Goal: Task Accomplishment & Management: Use online tool/utility

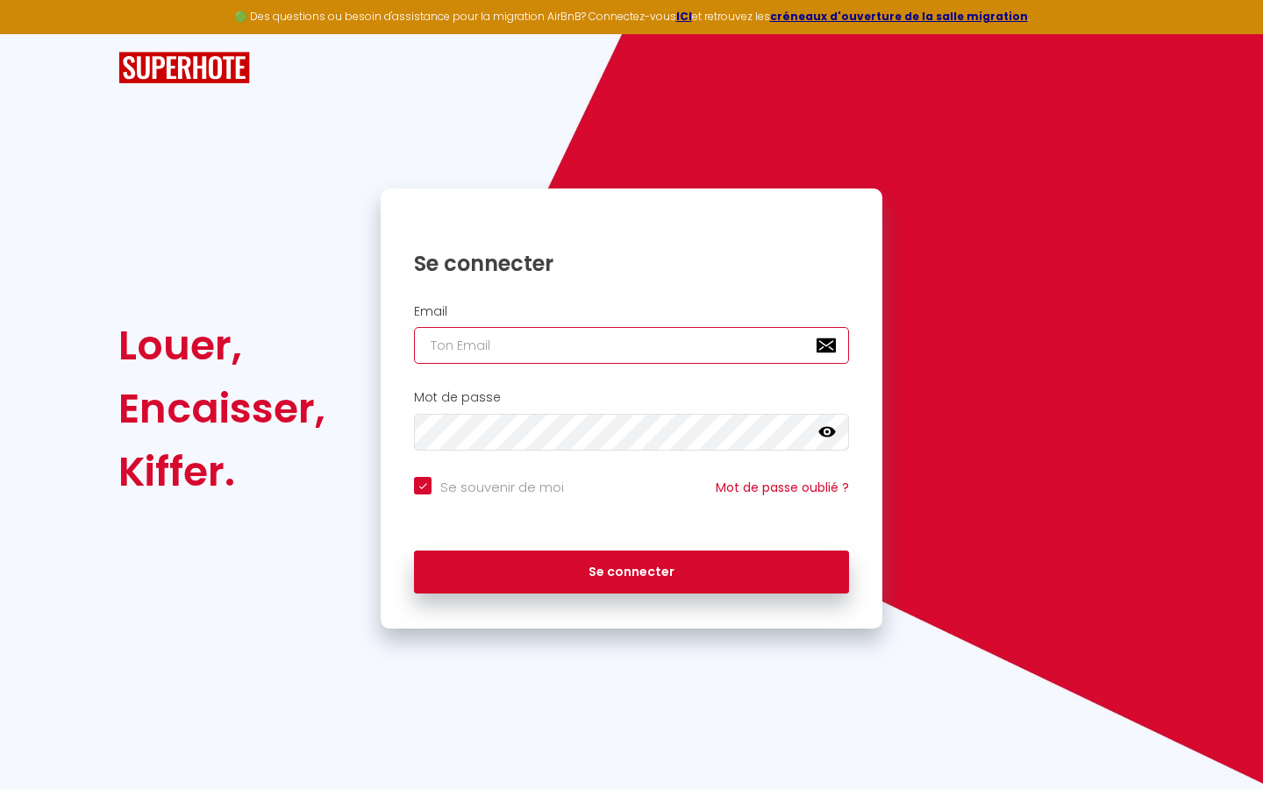
type input "l"
checkbox input "true"
type input "le"
checkbox input "true"
type input "les"
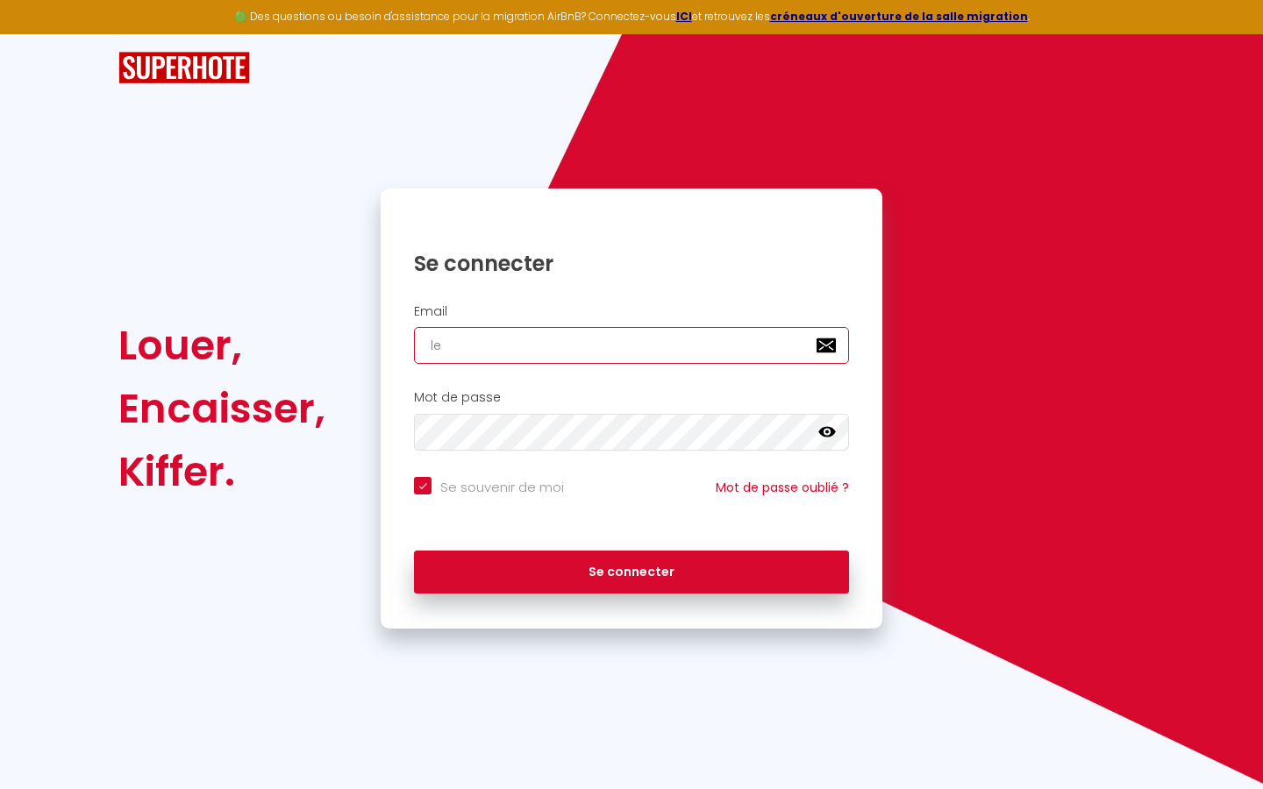
checkbox input "true"
type input "lesp"
checkbox input "true"
type input "lespa"
checkbox input "true"
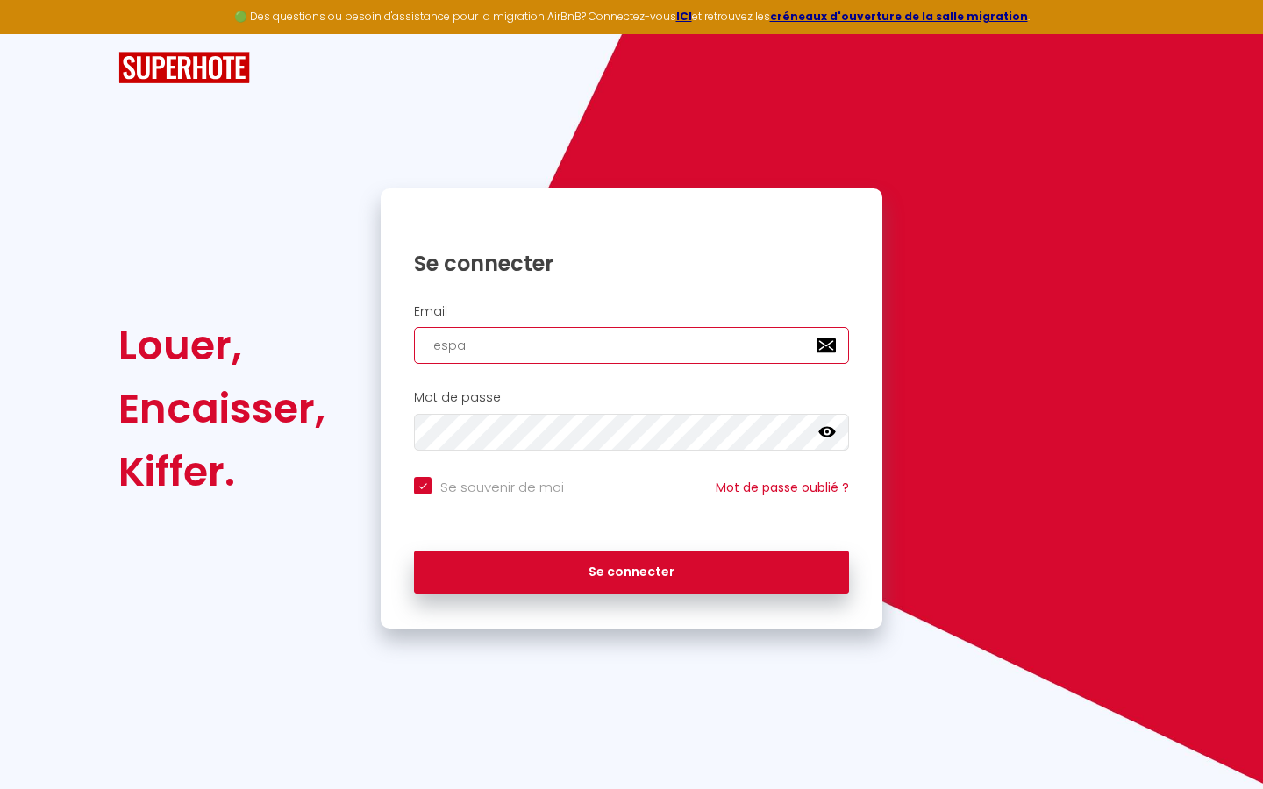
type input "lespac"
checkbox input "true"
type input "lespace"
checkbox input "true"
type input "lespaced"
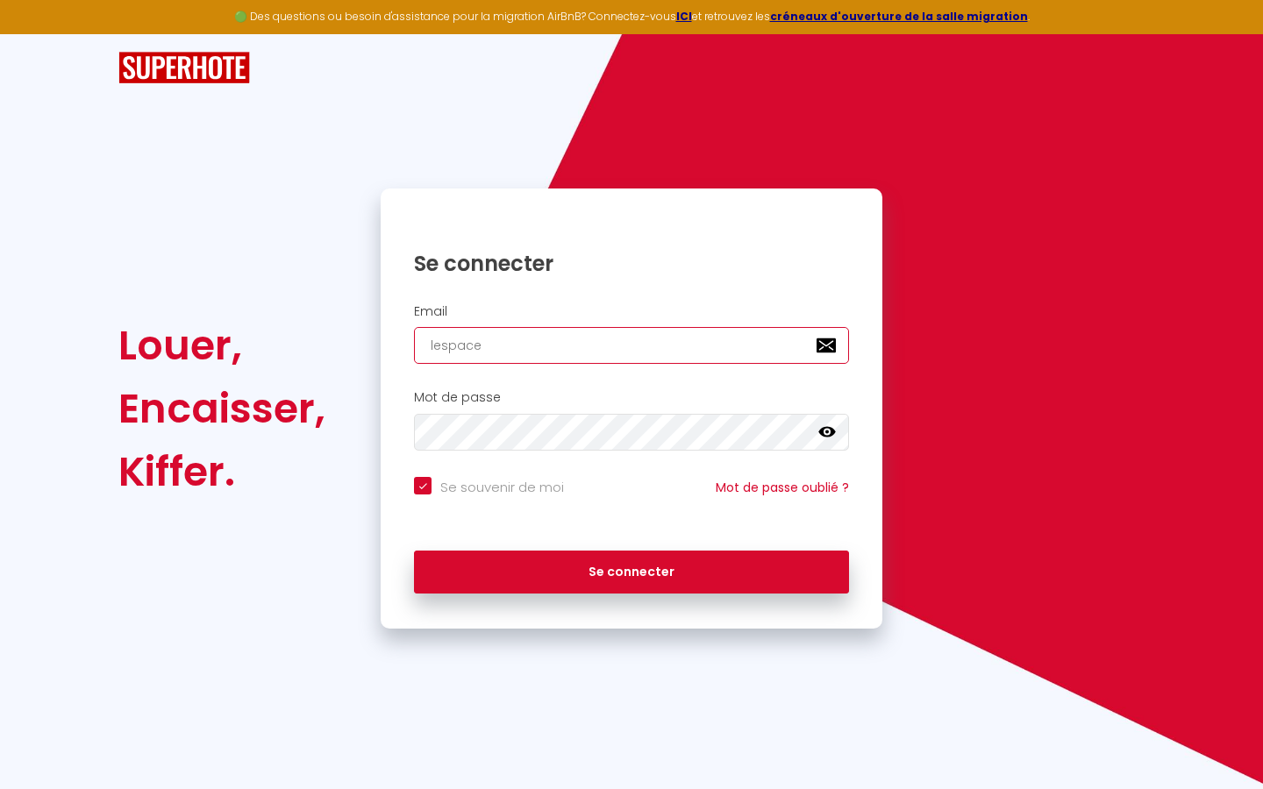
checkbox input "true"
type input "lespacede"
checkbox input "true"
type input "lespacedet"
checkbox input "true"
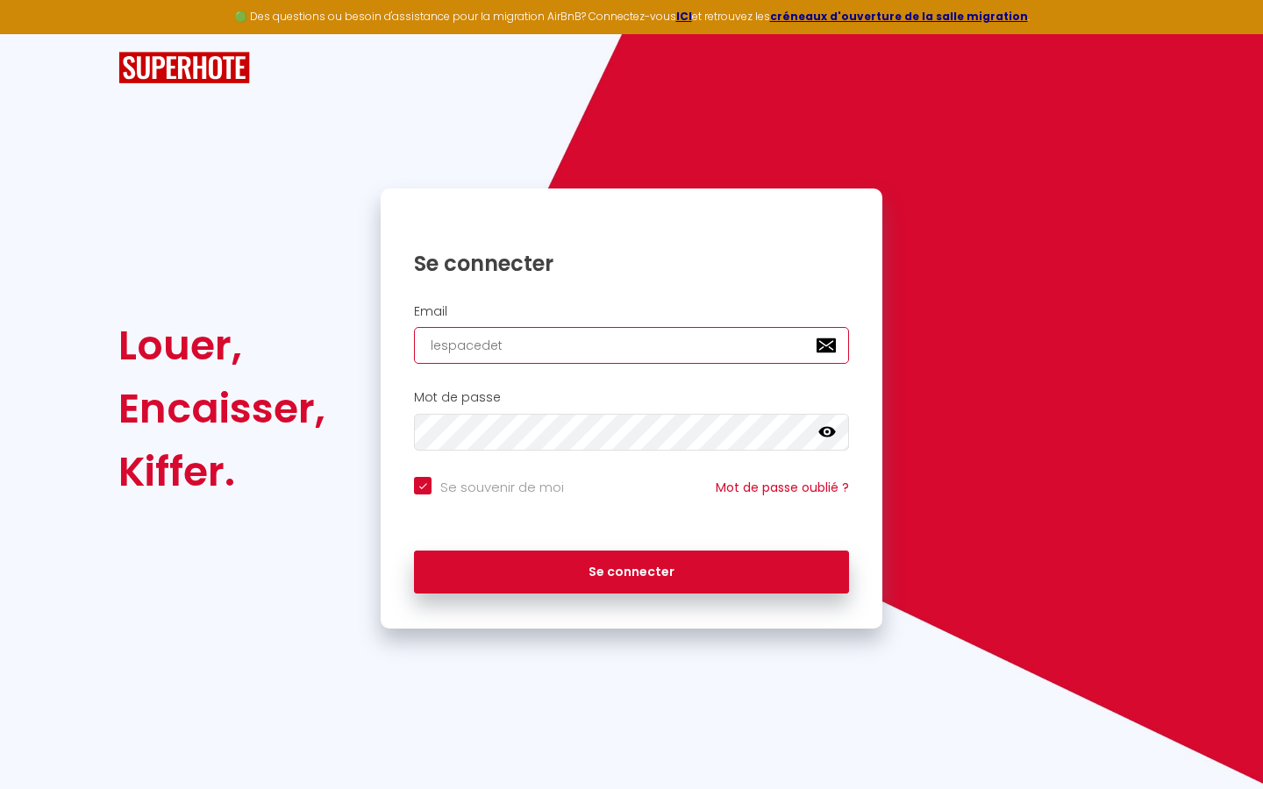
type input "lespacedete"
checkbox input "true"
type input "lespacedeten"
checkbox input "true"
type input "lespacedetent"
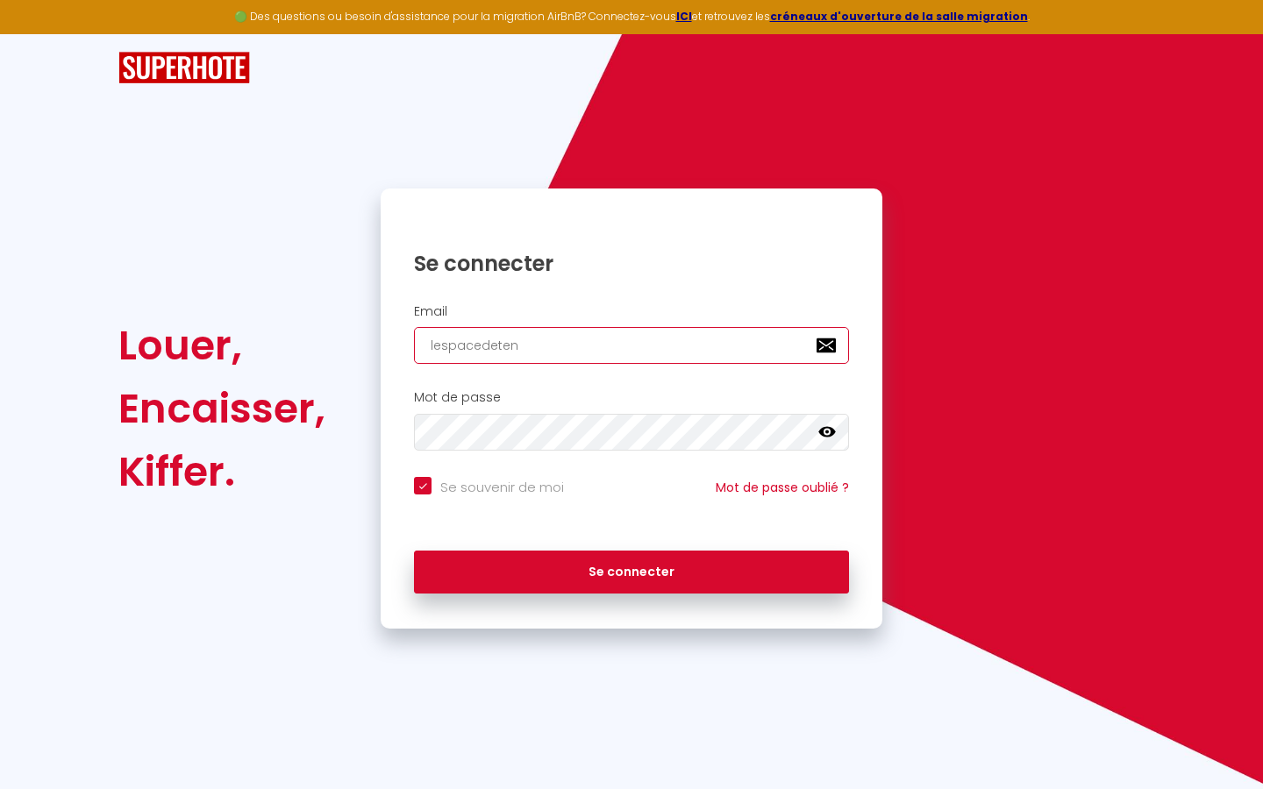
checkbox input "true"
type input "lespacedetente"
checkbox input "true"
type input "lespacedetente@"
checkbox input "true"
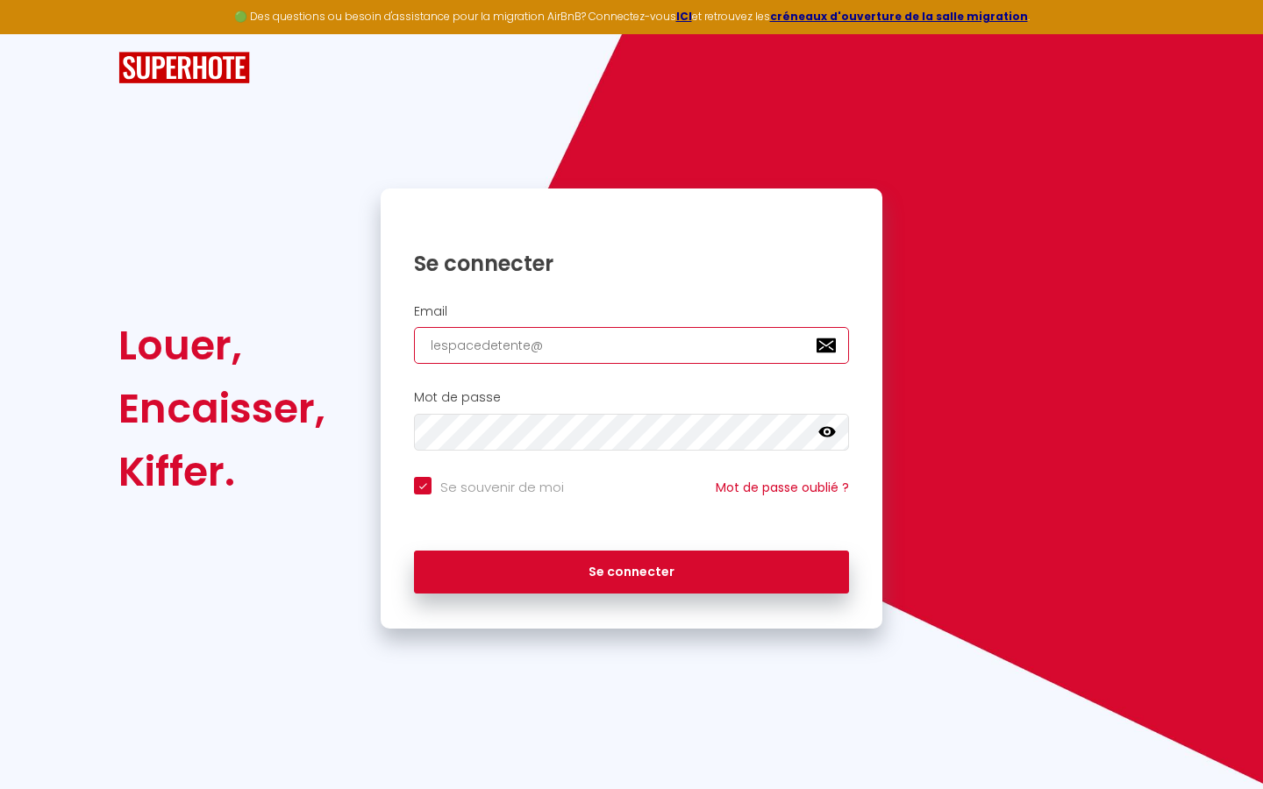
type input "lespacedetente@g"
checkbox input "true"
type input "lespacedetente@gm"
checkbox input "true"
type input "lespacedetente@gma"
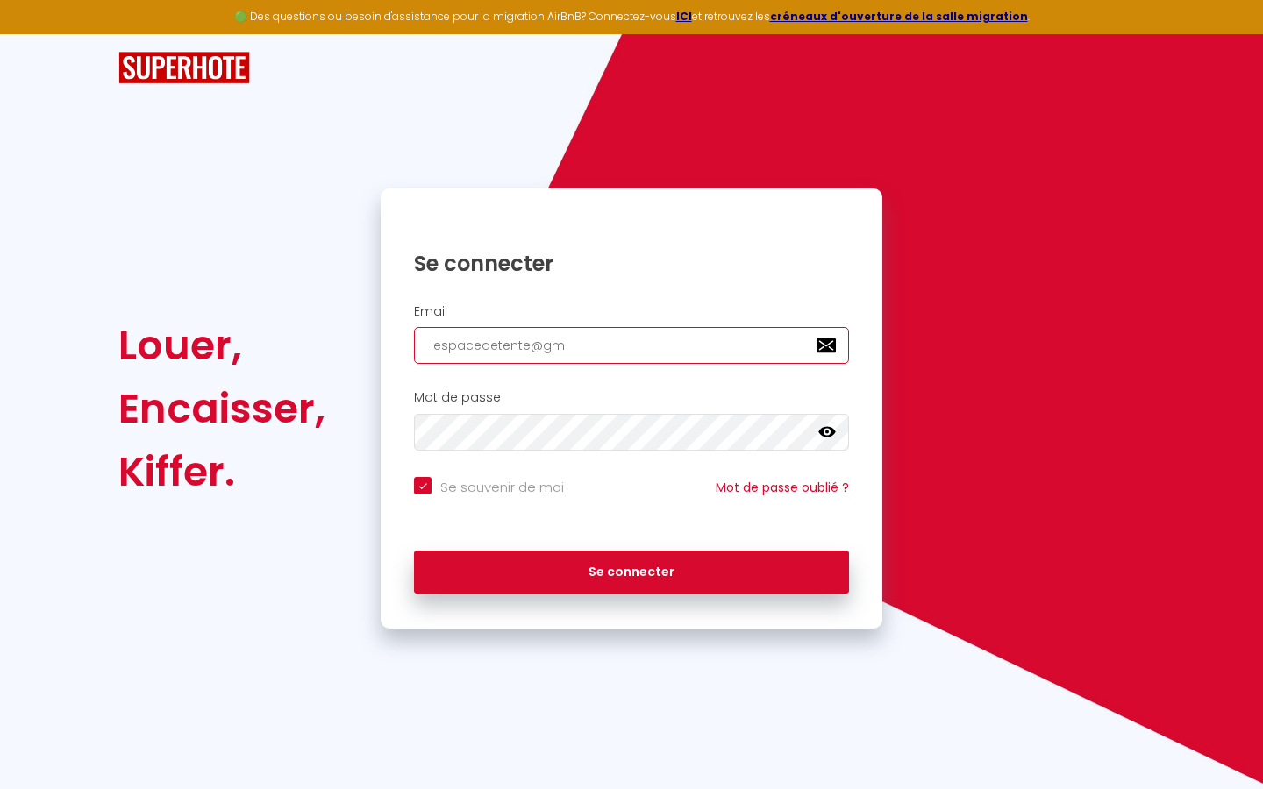
checkbox input "true"
type input "lespacedetente@gmai"
checkbox input "true"
type input "[EMAIL_ADDRESS]"
checkbox input "true"
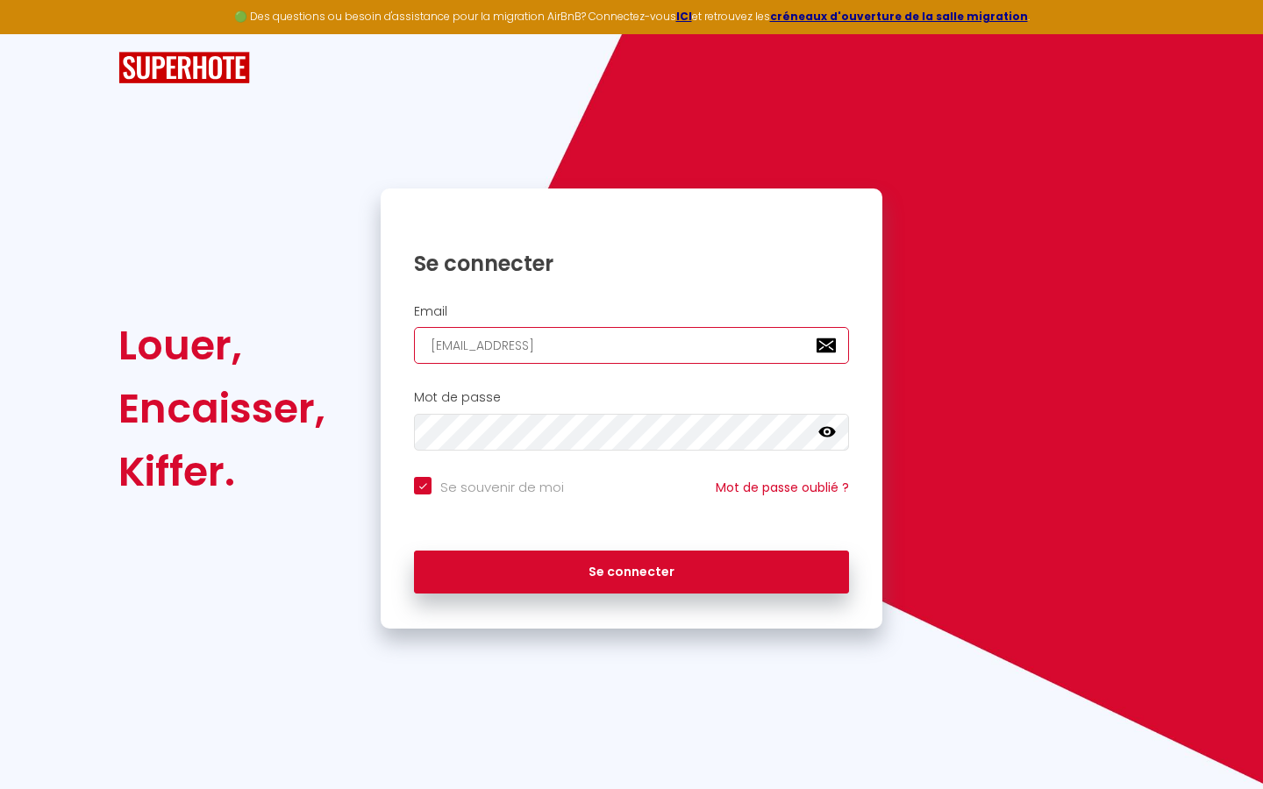
type input "[EMAIL_ADDRESS]."
checkbox input "true"
type input "lespacedetente@gmail.c"
checkbox input "true"
type input "[EMAIL_ADDRESS][DOMAIN_NAME]"
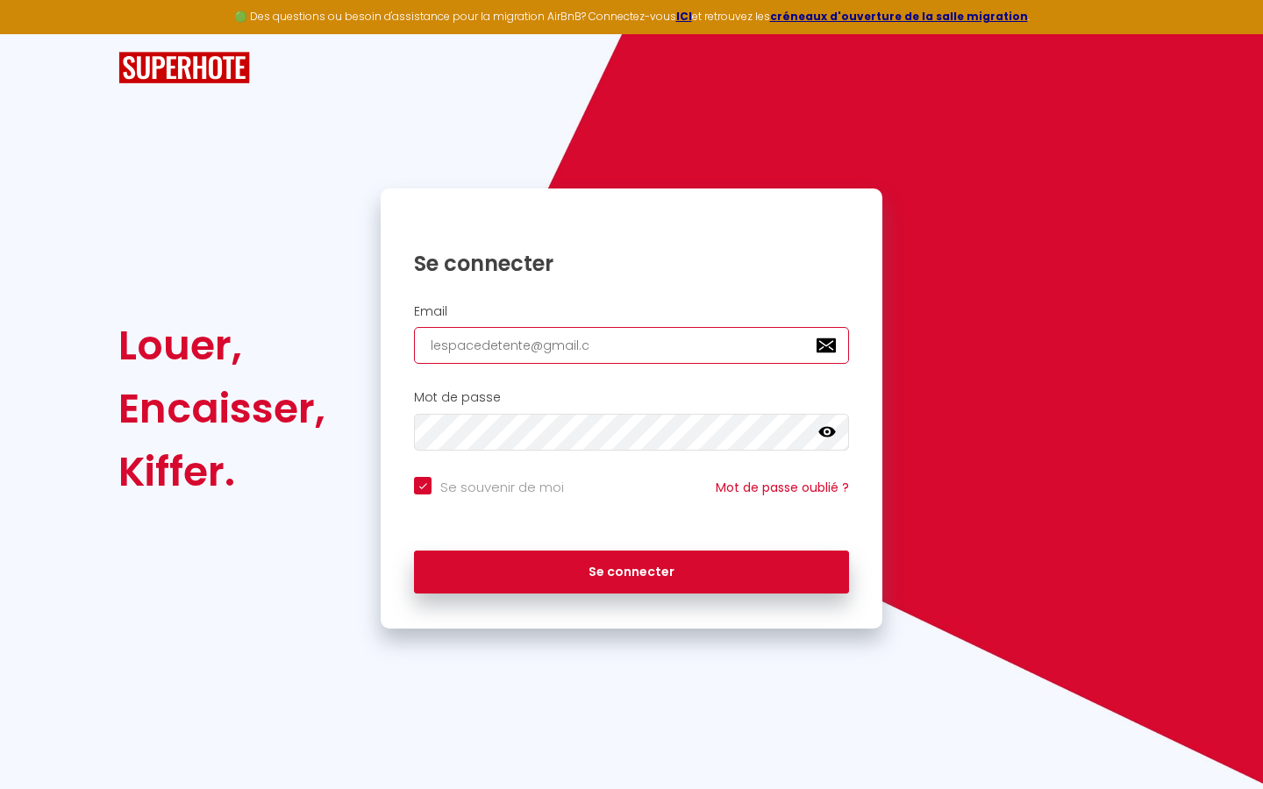
checkbox input "true"
type input "[EMAIL_ADDRESS][DOMAIN_NAME]"
checkbox input "true"
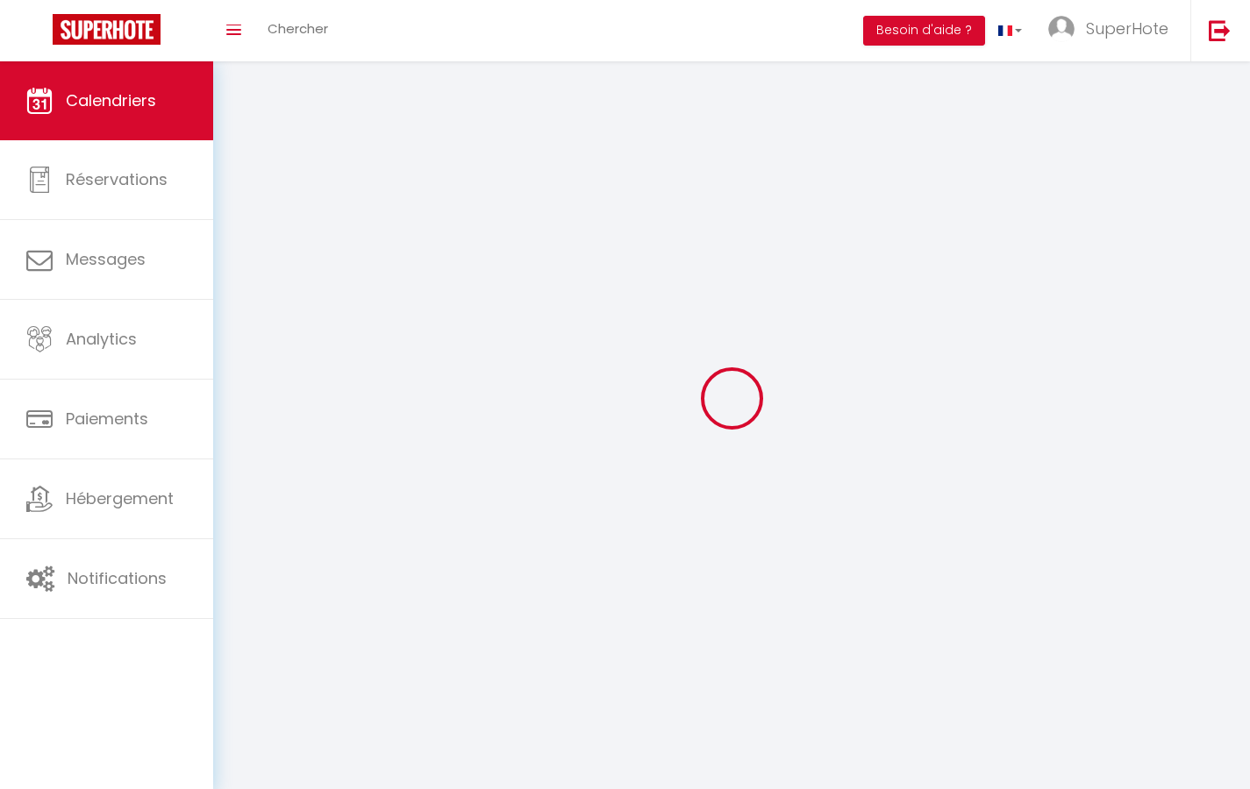
select select
